Goal: Download file/media: Download file/media

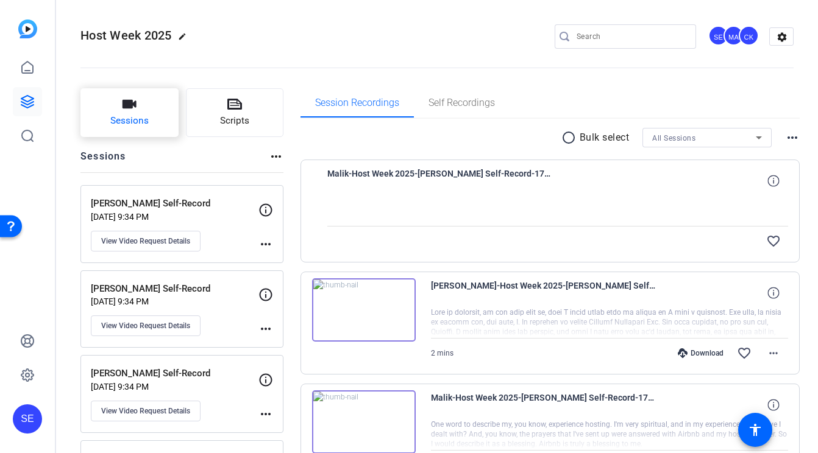
click at [132, 119] on span "Sessions" at bounding box center [129, 121] width 38 height 14
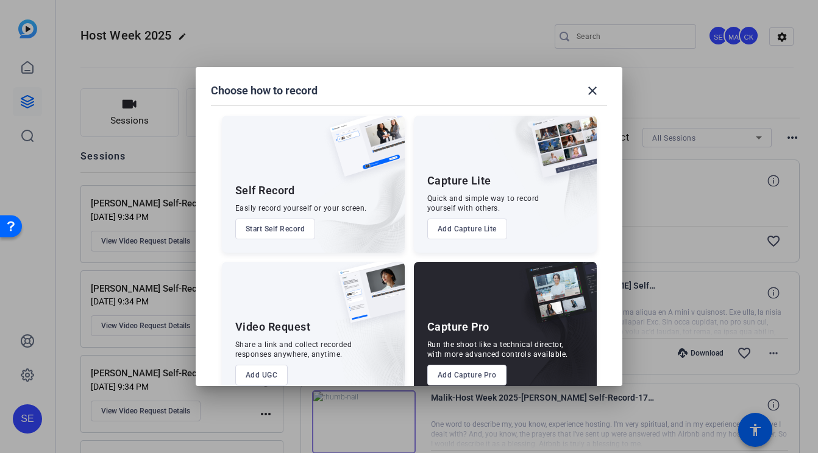
scroll to position [25, 0]
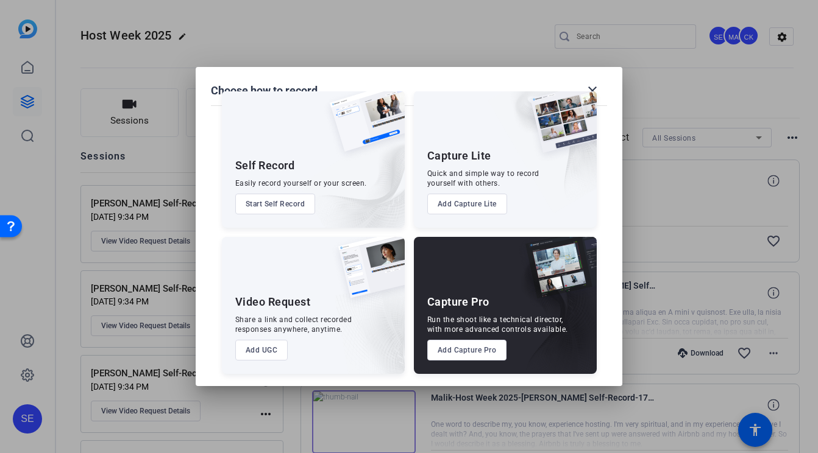
click at [440, 350] on button "Add Capture Pro" at bounding box center [467, 350] width 80 height 21
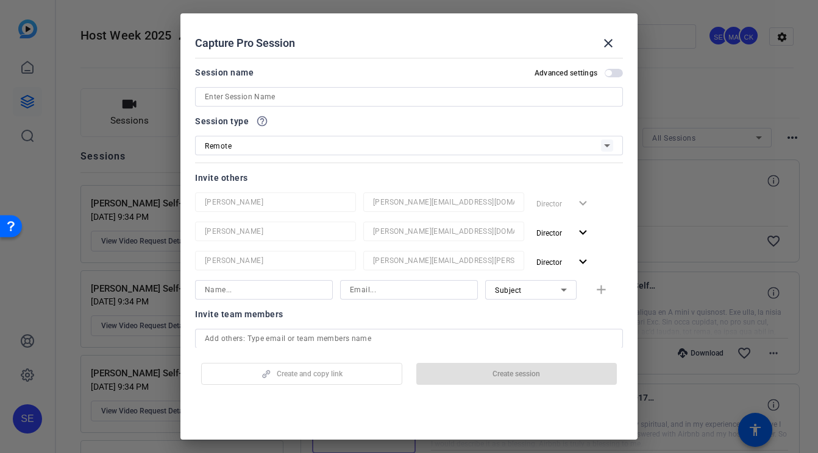
click at [297, 101] on input at bounding box center [409, 97] width 408 height 15
click at [428, 94] on input at bounding box center [409, 97] width 408 height 15
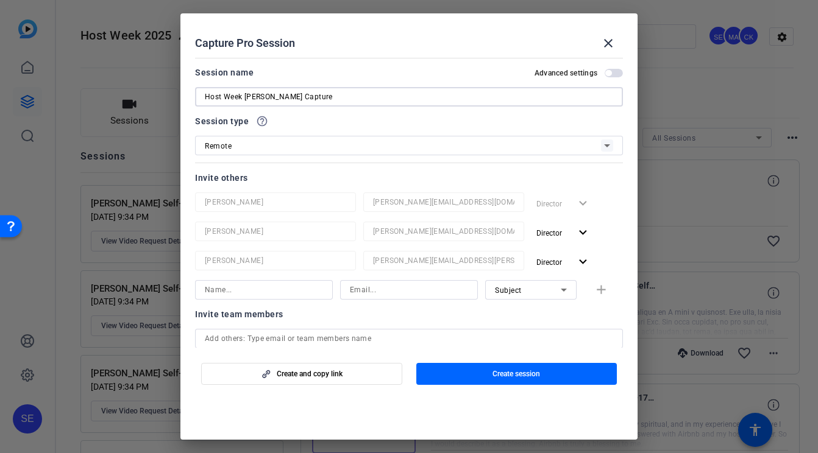
type input "Host Week [PERSON_NAME] Capture"
click at [352, 183] on div "Invite others" at bounding box center [409, 178] width 428 height 15
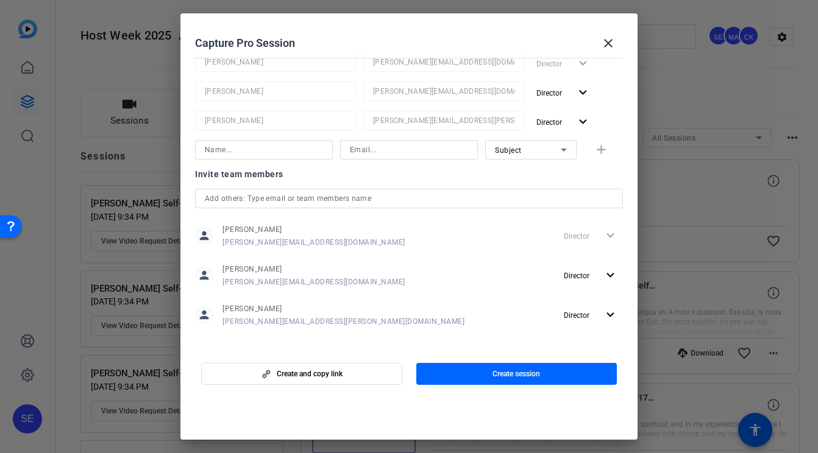
scroll to position [148, 0]
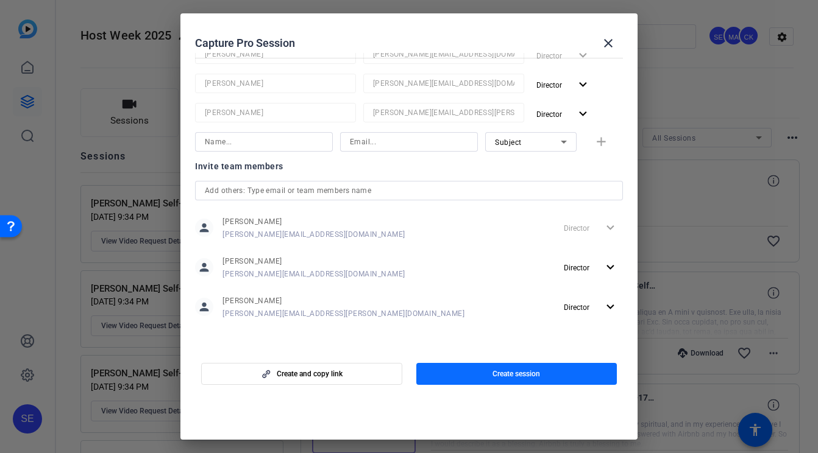
click at [457, 374] on span "button" at bounding box center [516, 373] width 201 height 29
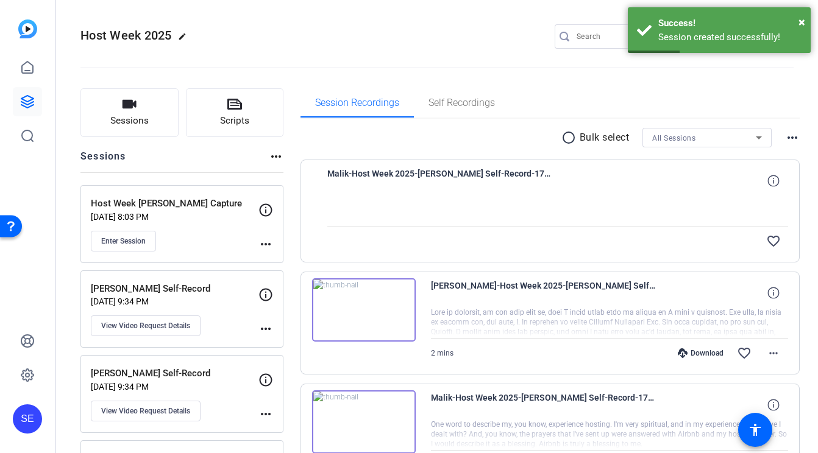
click at [263, 246] on mat-icon "more_horiz" at bounding box center [265, 244] width 15 height 15
click at [261, 244] on div at bounding box center [409, 226] width 818 height 453
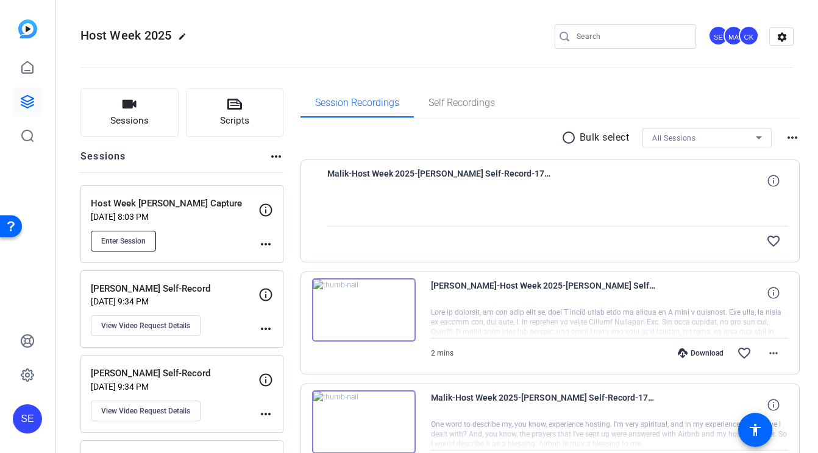
click at [150, 234] on button "Enter Session" at bounding box center [123, 241] width 65 height 21
click at [274, 245] on div "Host Week [PERSON_NAME] Capture [DATE] 8:03 PM Enter Session more_horiz" at bounding box center [181, 224] width 203 height 78
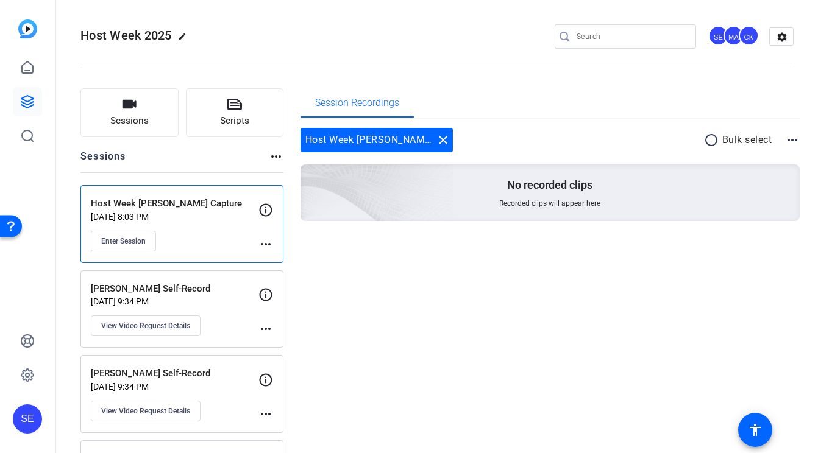
click at [267, 242] on mat-icon "more_horiz" at bounding box center [265, 244] width 15 height 15
click at [283, 261] on span "Edit Session" at bounding box center [295, 262] width 55 height 15
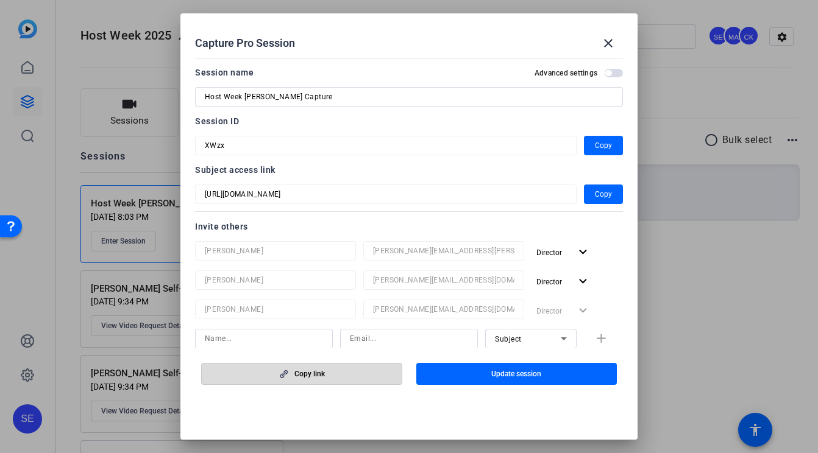
click at [322, 375] on span "Copy link" at bounding box center [309, 374] width 30 height 10
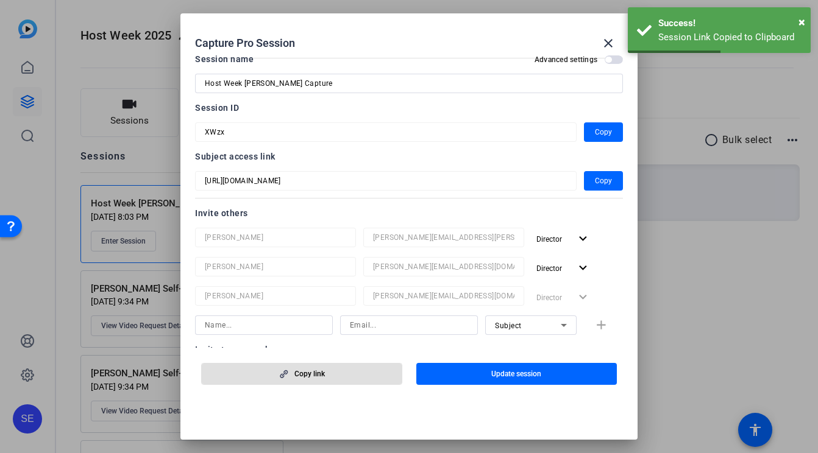
scroll to position [0, 0]
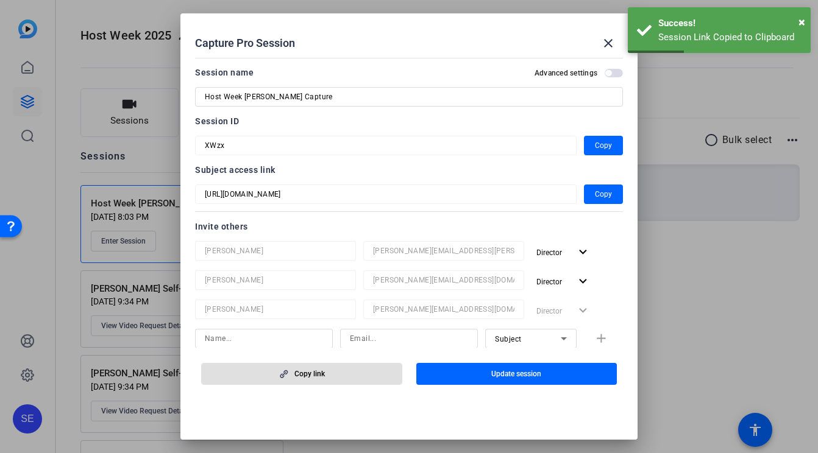
click at [671, 272] on div at bounding box center [409, 226] width 818 height 453
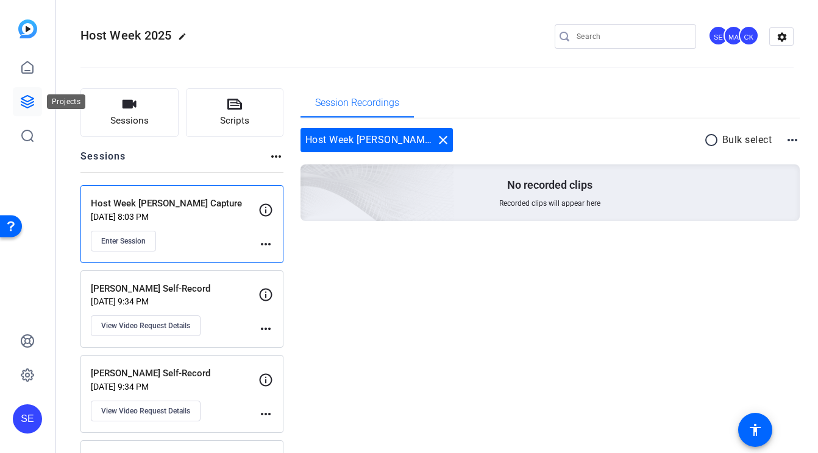
click at [30, 97] on icon at bounding box center [27, 102] width 12 height 12
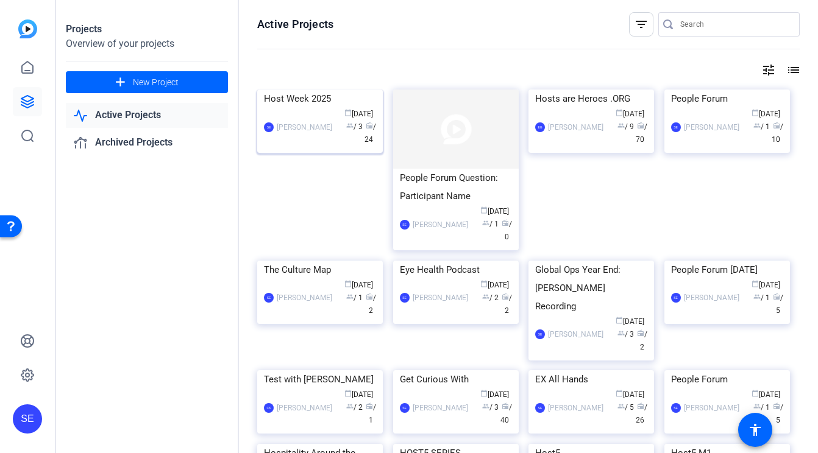
click at [332, 90] on img at bounding box center [320, 90] width 126 height 0
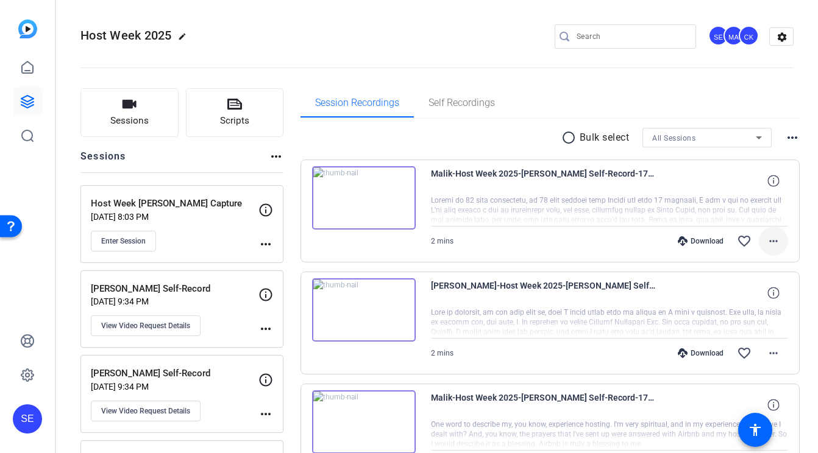
click at [774, 242] on mat-icon "more_horiz" at bounding box center [773, 241] width 15 height 15
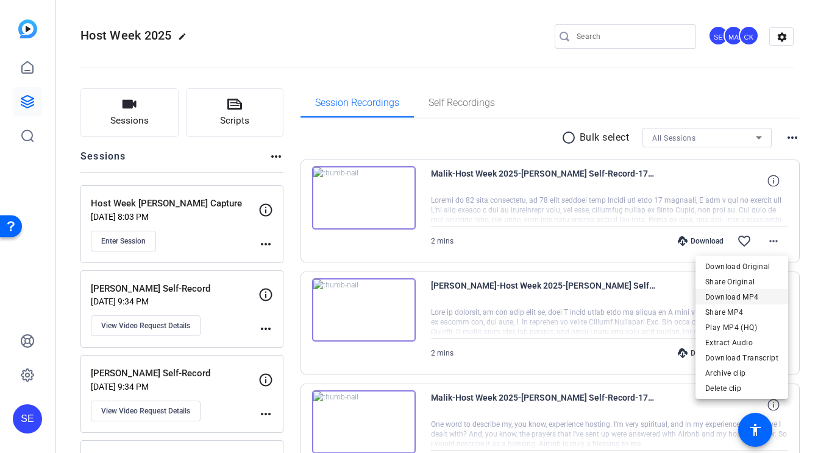
click at [749, 299] on span "Download MP4" at bounding box center [741, 297] width 73 height 15
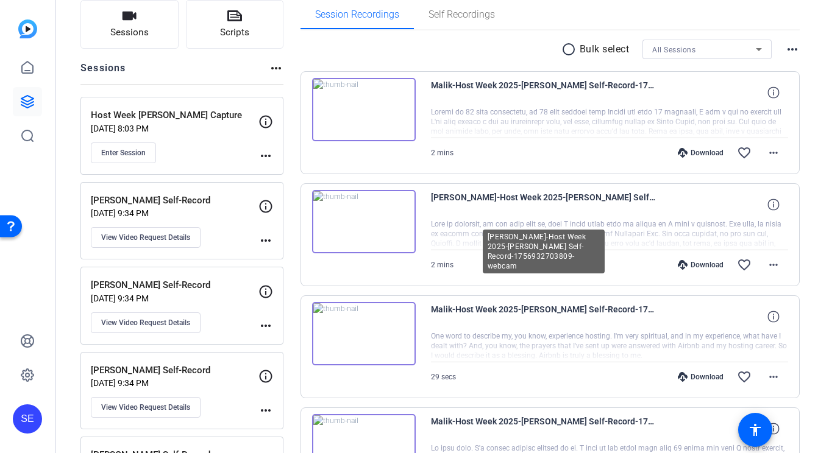
scroll to position [105, 0]
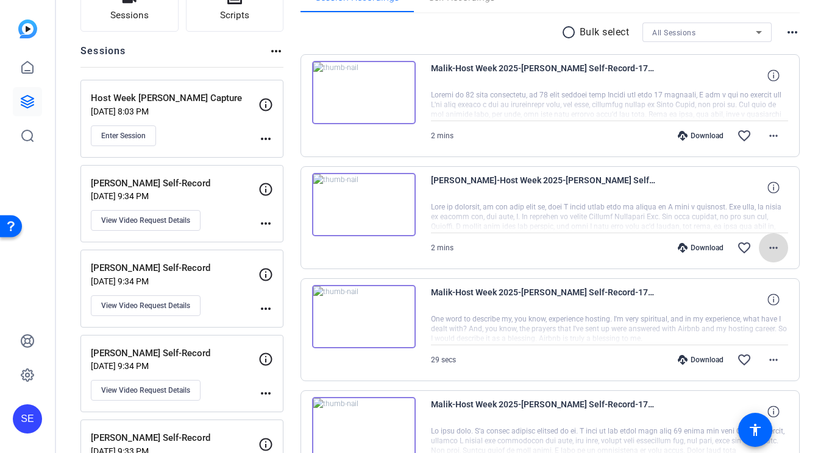
click at [776, 247] on mat-icon "more_horiz" at bounding box center [773, 248] width 15 height 15
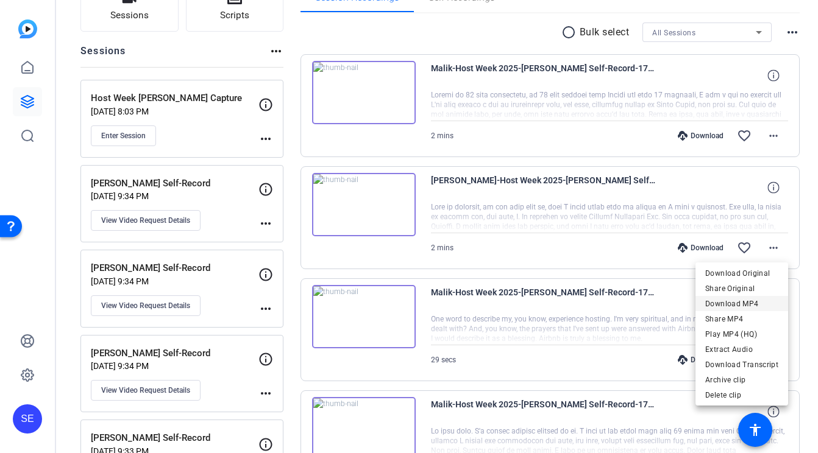
click at [747, 310] on span "Download MP4" at bounding box center [741, 304] width 73 height 15
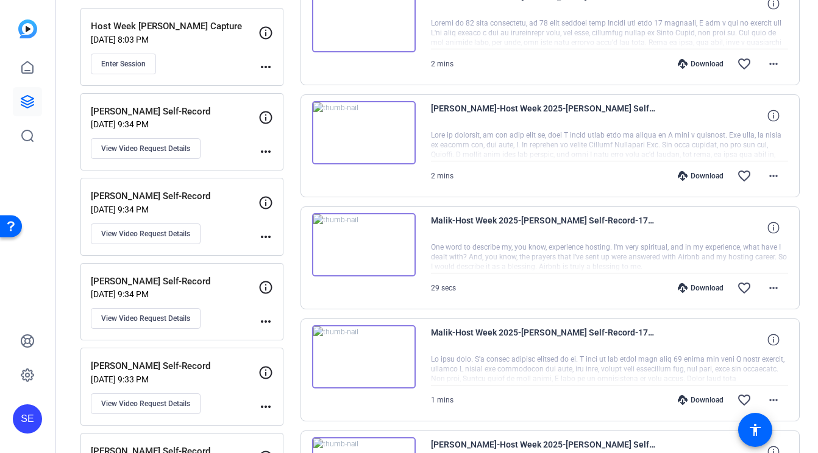
scroll to position [214, 0]
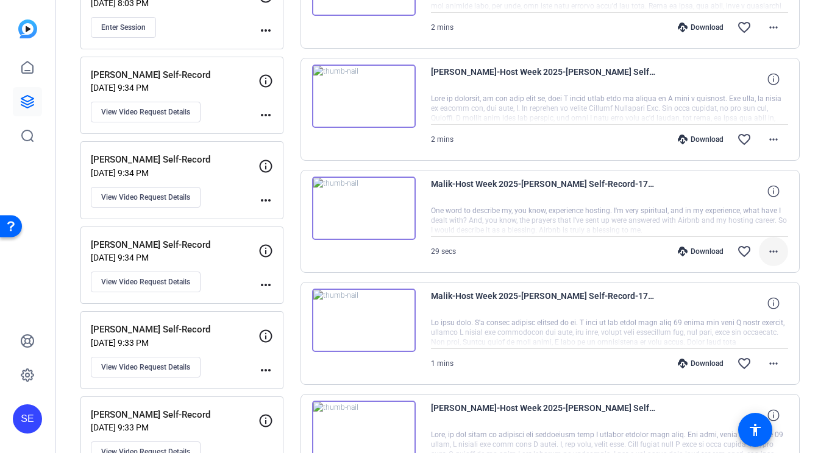
click at [773, 254] on mat-icon "more_horiz" at bounding box center [773, 251] width 15 height 15
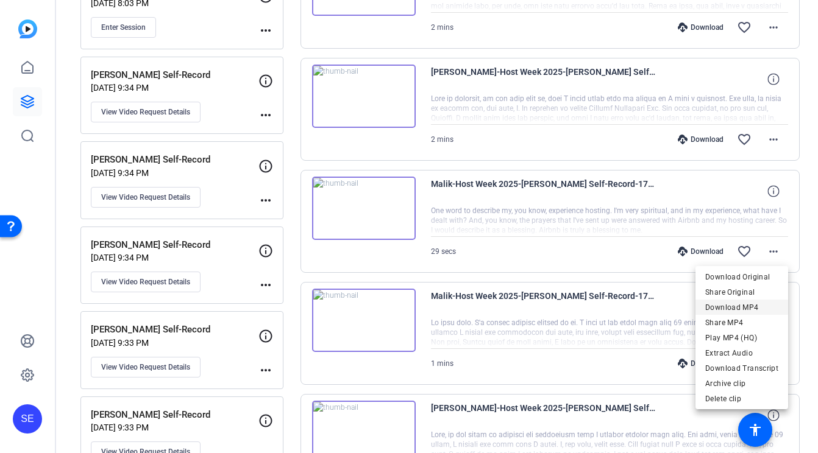
click at [742, 309] on span "Download MP4" at bounding box center [741, 307] width 73 height 15
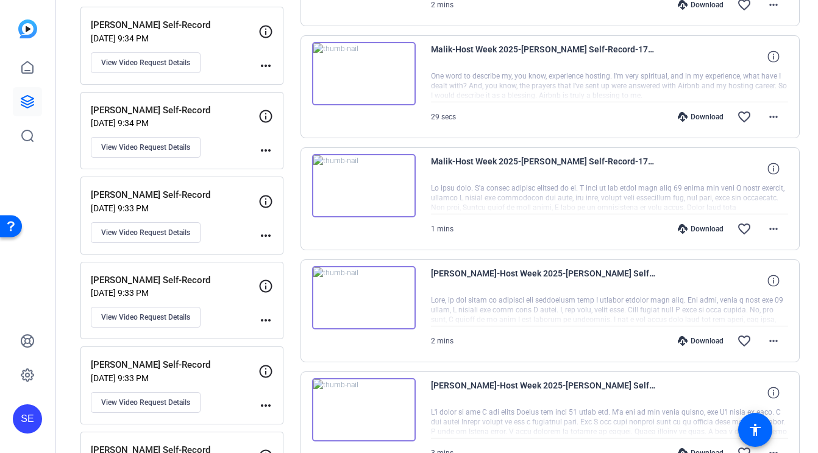
scroll to position [375, 0]
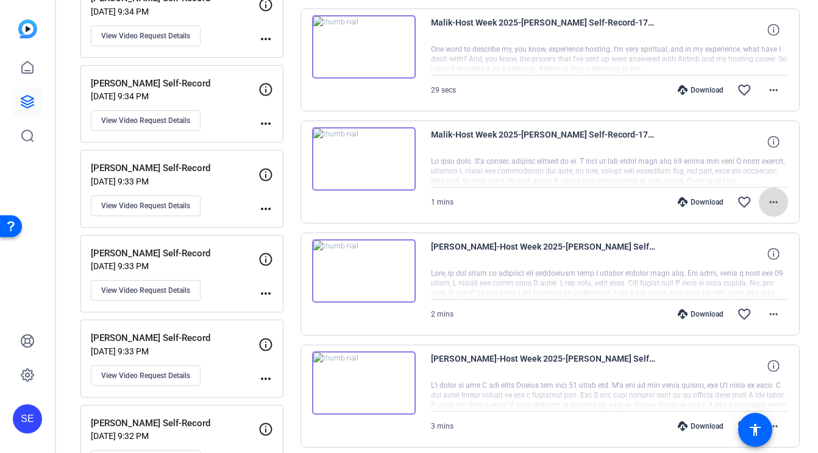
click at [775, 200] on mat-icon "more_horiz" at bounding box center [773, 202] width 15 height 15
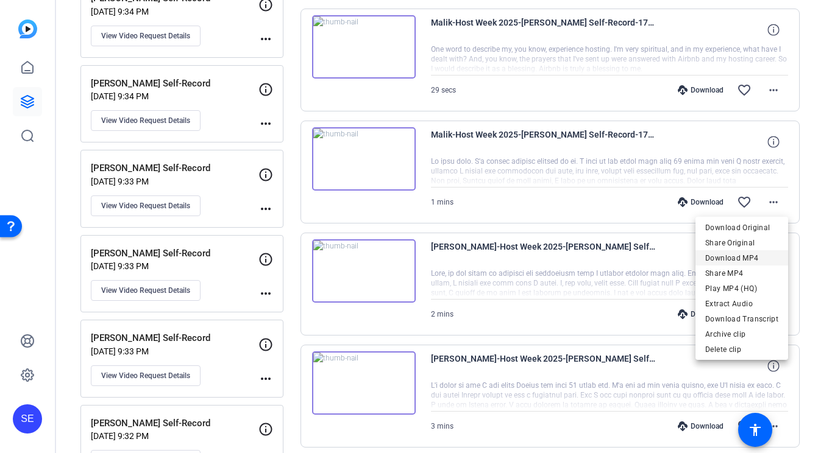
click at [738, 255] on span "Download MP4" at bounding box center [741, 258] width 73 height 15
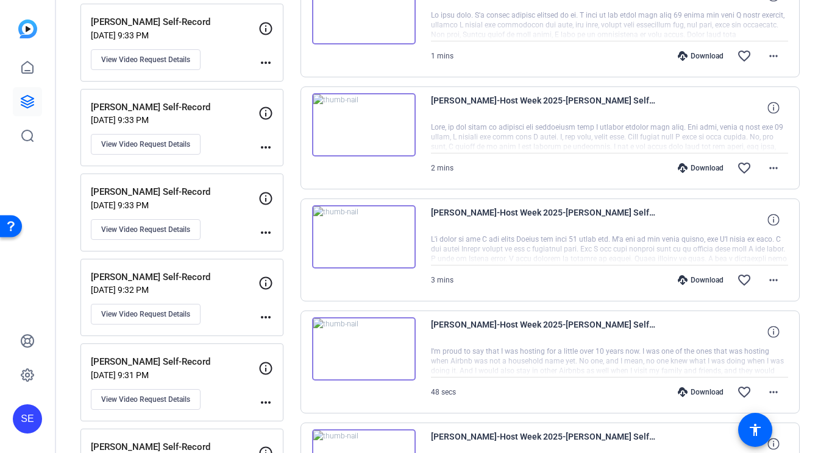
scroll to position [523, 0]
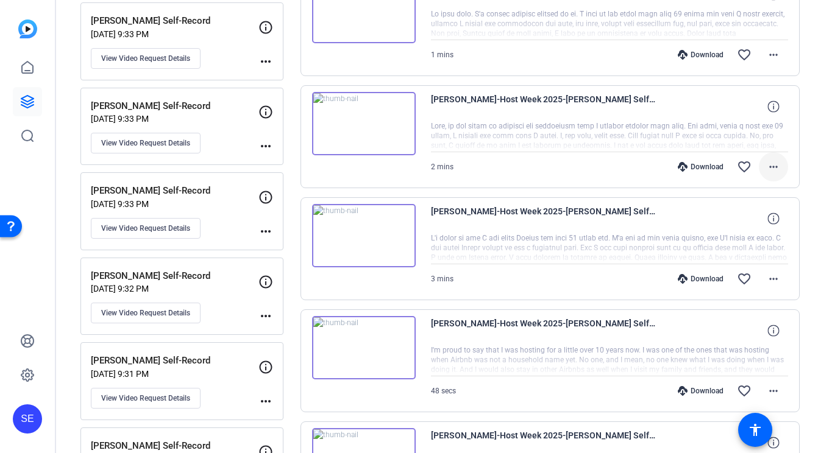
click at [774, 165] on mat-icon "more_horiz" at bounding box center [773, 167] width 15 height 15
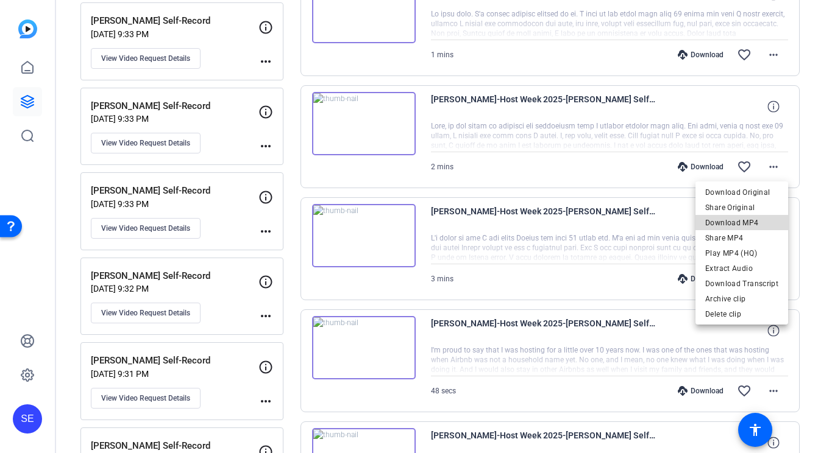
click at [745, 225] on span "Download MP4" at bounding box center [741, 223] width 73 height 15
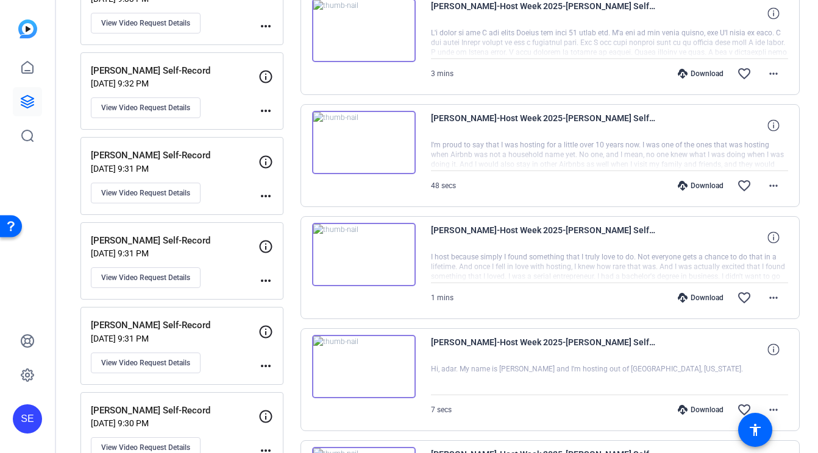
scroll to position [729, 0]
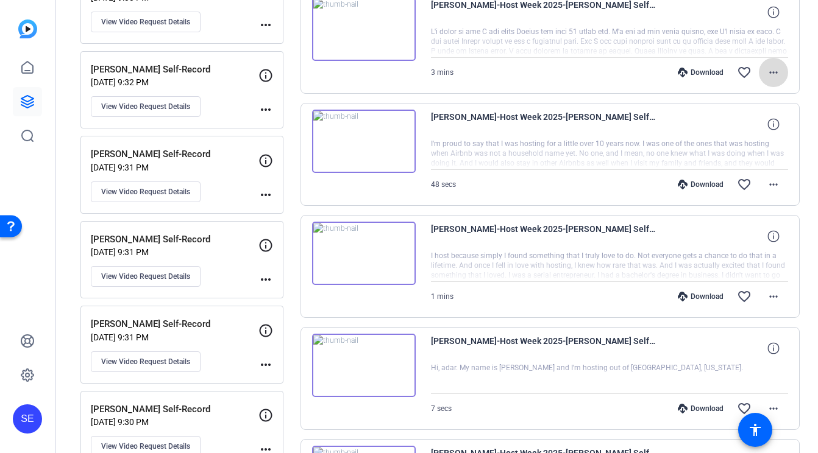
click at [769, 77] on mat-icon "more_horiz" at bounding box center [773, 72] width 15 height 15
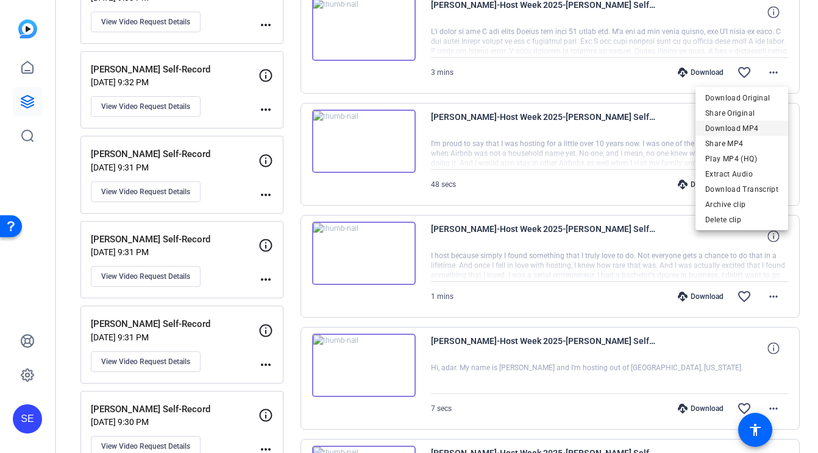
click at [746, 130] on span "Download MP4" at bounding box center [741, 128] width 73 height 15
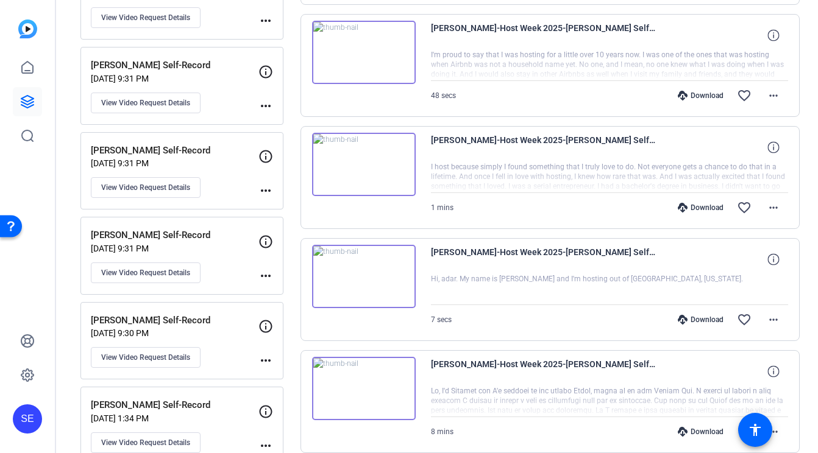
scroll to position [819, 0]
click at [770, 98] on mat-icon "more_horiz" at bounding box center [773, 94] width 15 height 15
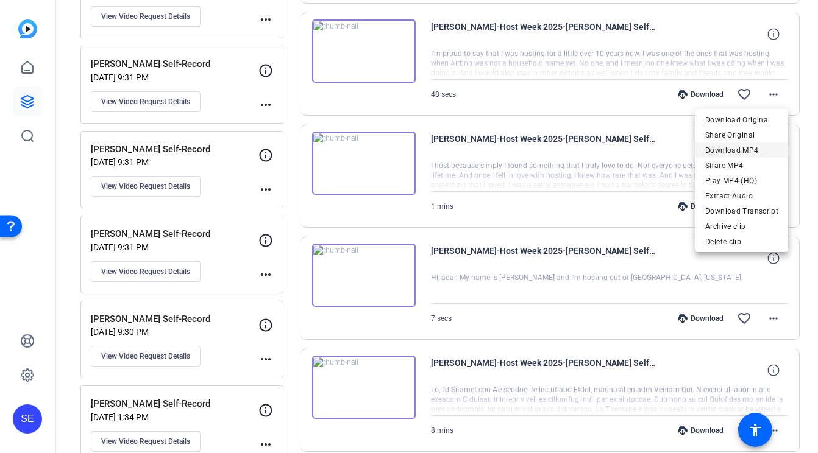
click at [743, 153] on span "Download MP4" at bounding box center [741, 150] width 73 height 15
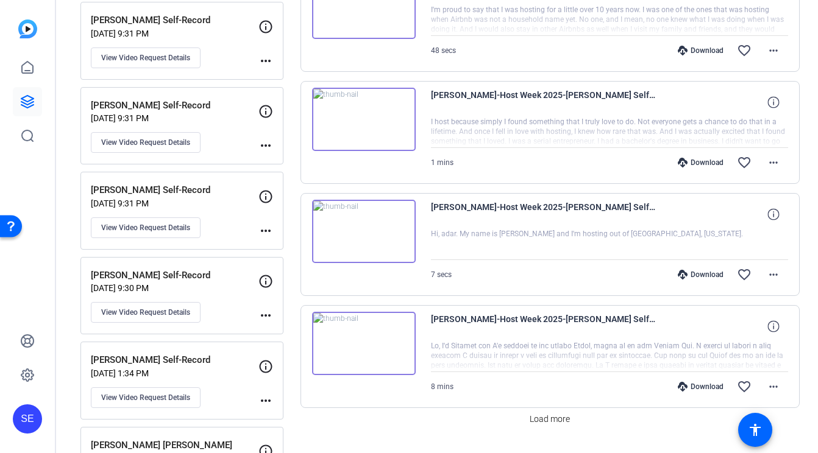
scroll to position [870, 0]
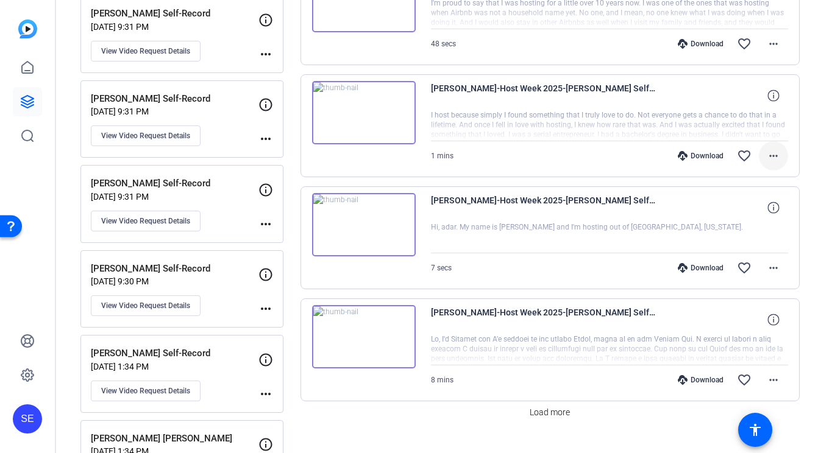
click at [772, 155] on mat-icon "more_horiz" at bounding box center [773, 156] width 15 height 15
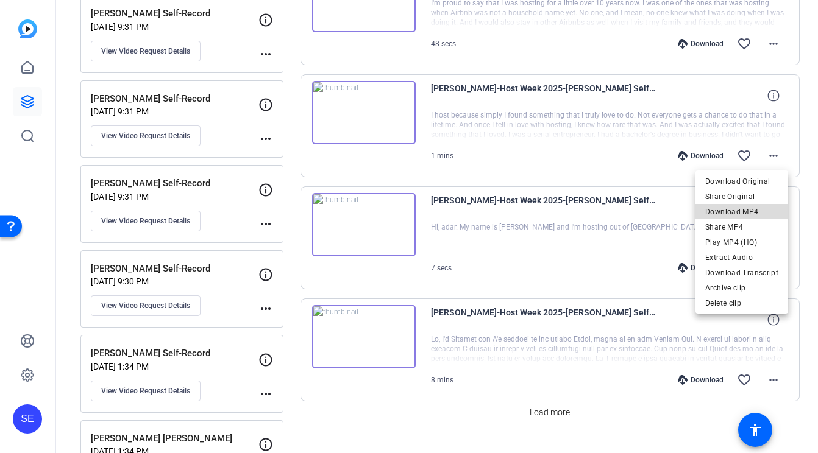
click at [748, 209] on span "Download MP4" at bounding box center [741, 212] width 73 height 15
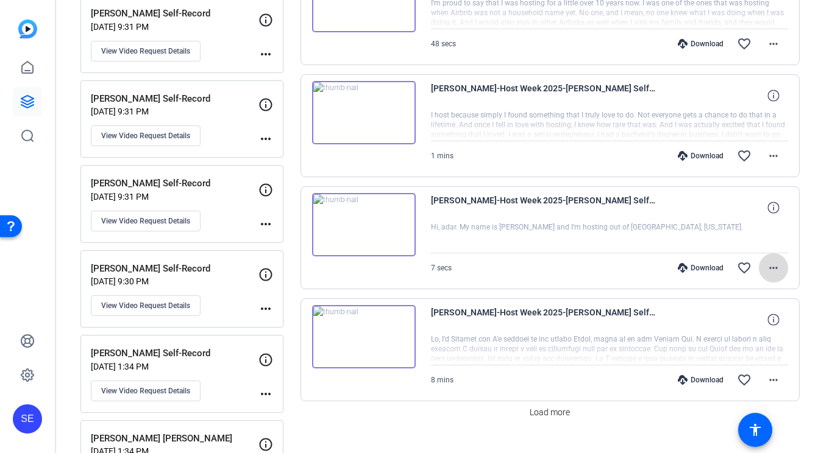
click at [773, 267] on mat-icon "more_horiz" at bounding box center [773, 268] width 15 height 15
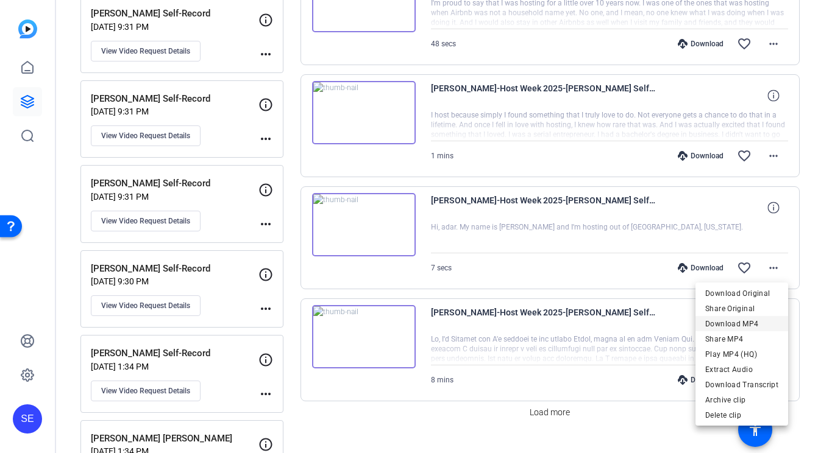
click at [752, 324] on span "Download MP4" at bounding box center [741, 324] width 73 height 15
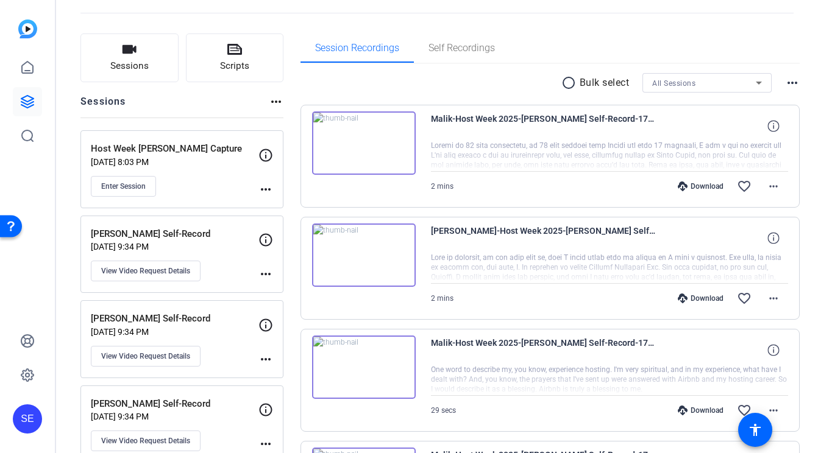
scroll to position [0, 0]
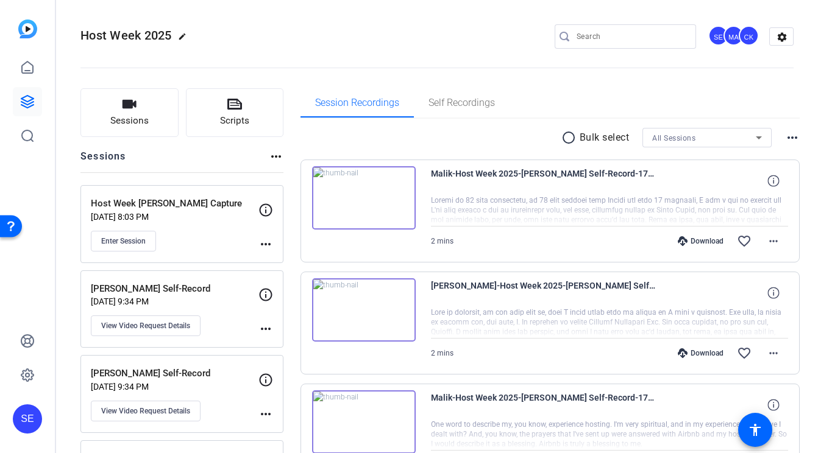
click at [25, 20] on img at bounding box center [27, 28] width 19 height 19
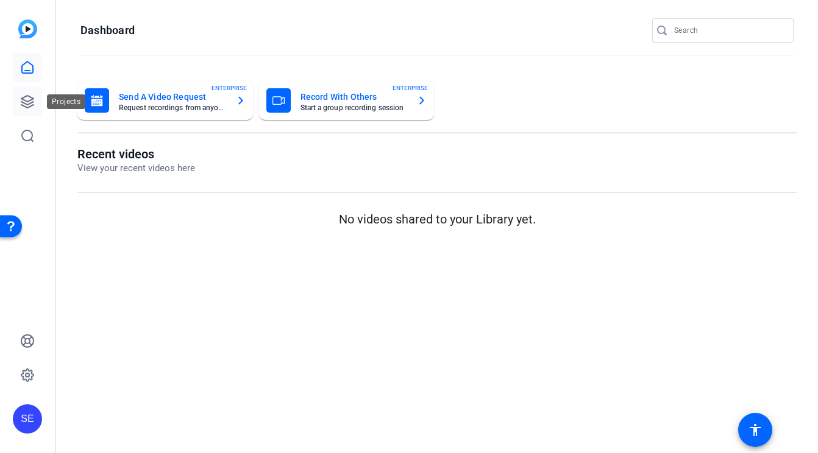
click at [29, 102] on icon at bounding box center [27, 101] width 15 height 15
